Goal: Task Accomplishment & Management: Use online tool/utility

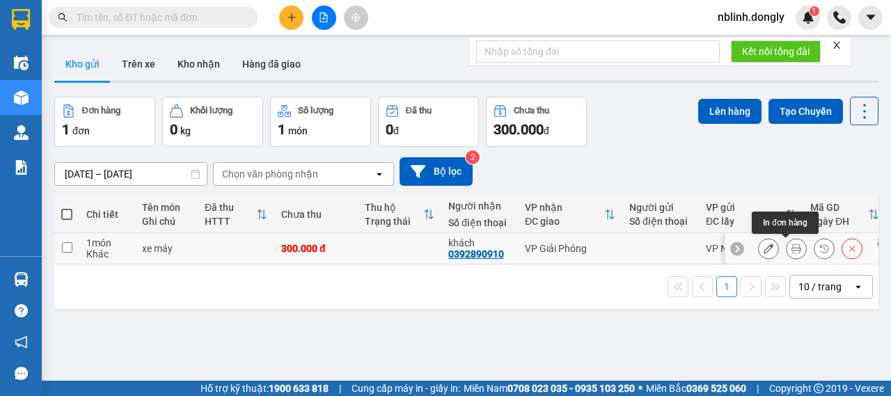
click at [791, 247] on icon at bounding box center [796, 249] width 10 height 10
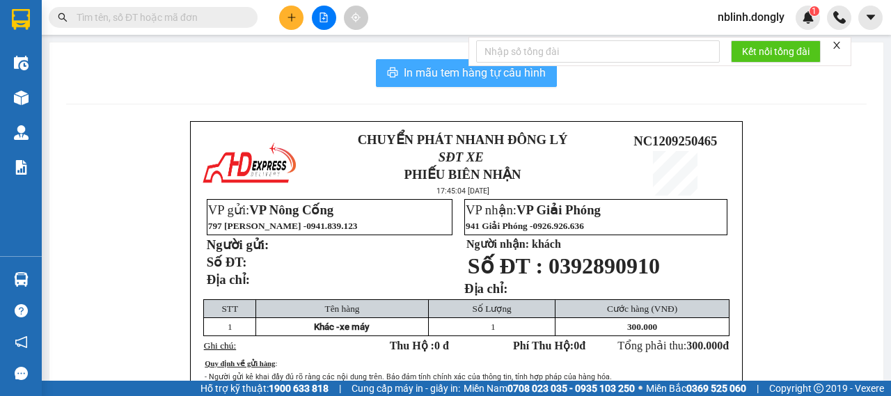
click at [420, 81] on button "In mẫu tem hàng tự cấu hình" at bounding box center [466, 73] width 181 height 28
